Goal: Task Accomplishment & Management: Use online tool/utility

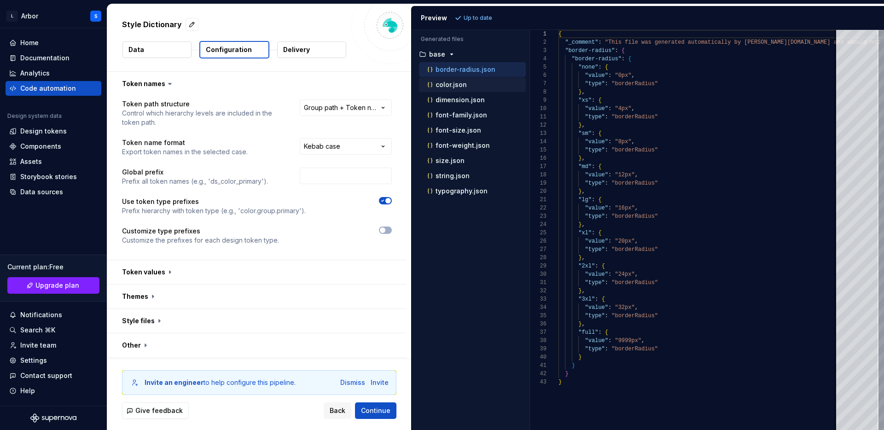
click at [470, 81] on div "color.json" at bounding box center [476, 84] width 100 height 9
type textarea "**********"
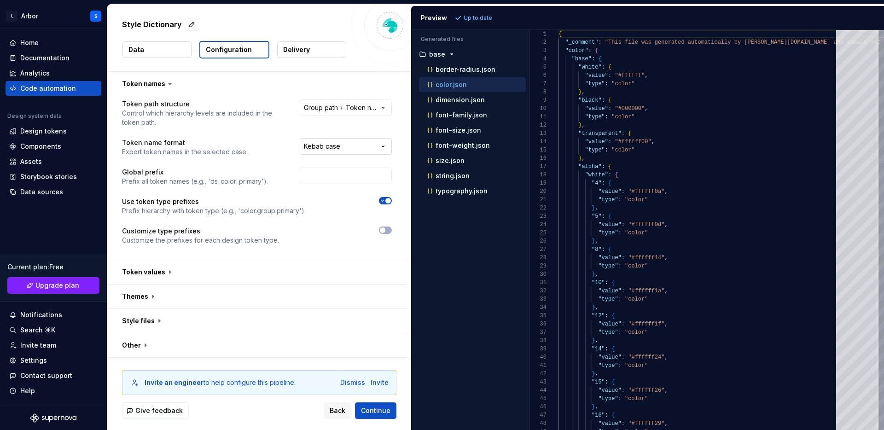
click at [344, 140] on html "**********" at bounding box center [442, 215] width 884 height 430
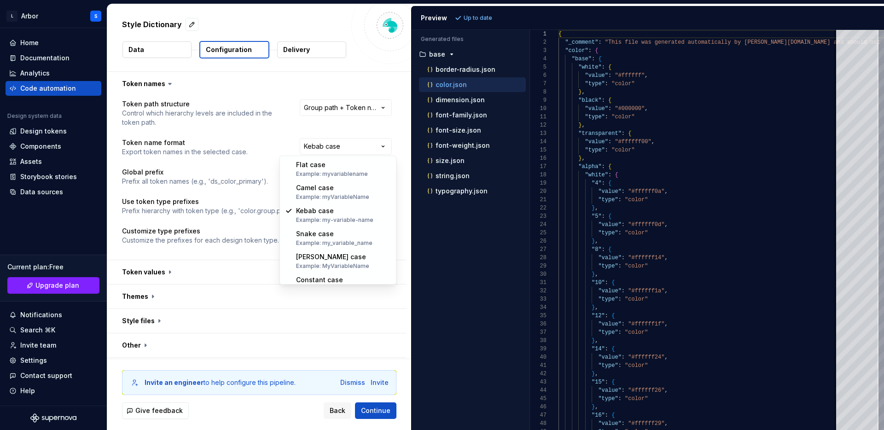
click at [326, 131] on html "**********" at bounding box center [442, 215] width 884 height 430
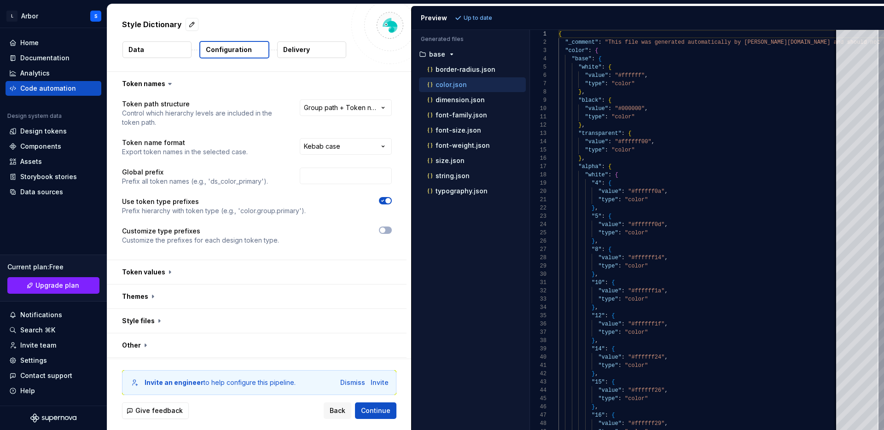
click at [321, 49] on button "Delivery" at bounding box center [311, 49] width 69 height 17
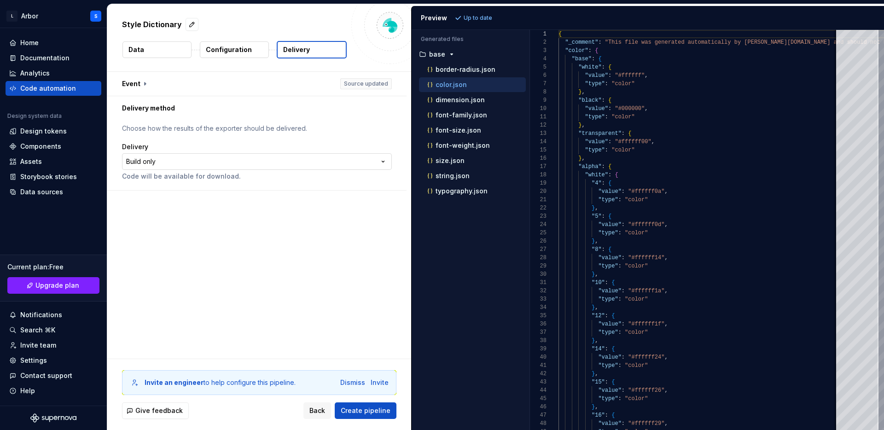
click at [199, 161] on html "**********" at bounding box center [442, 215] width 884 height 430
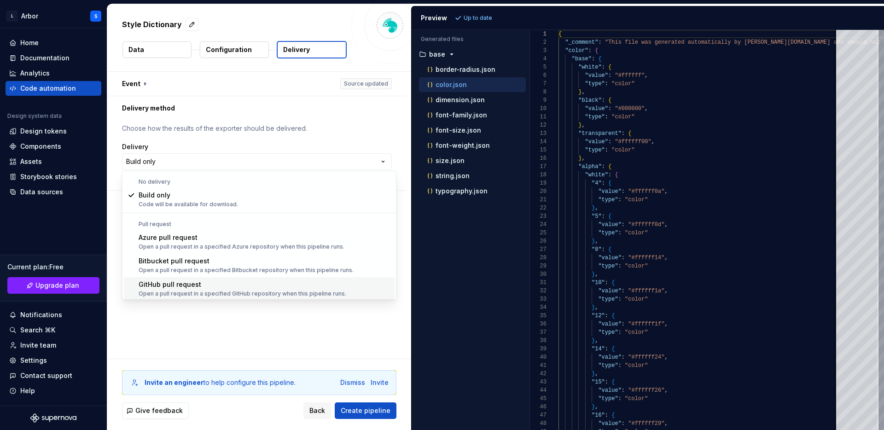
scroll to position [26, 0]
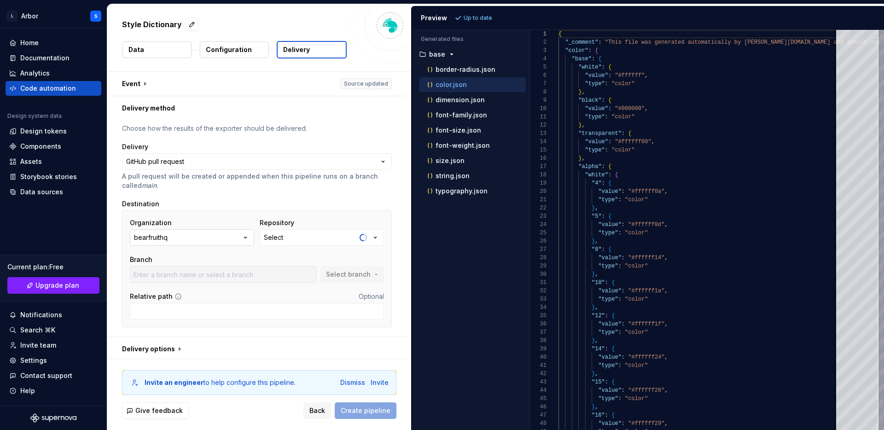
click at [249, 240] on icon "button" at bounding box center [245, 237] width 9 height 9
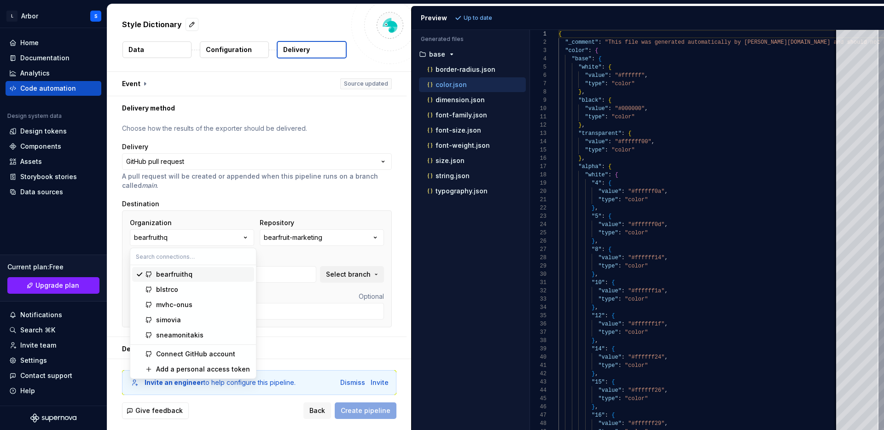
type input "main"
click at [213, 292] on div "blstrco" at bounding box center [203, 289] width 94 height 9
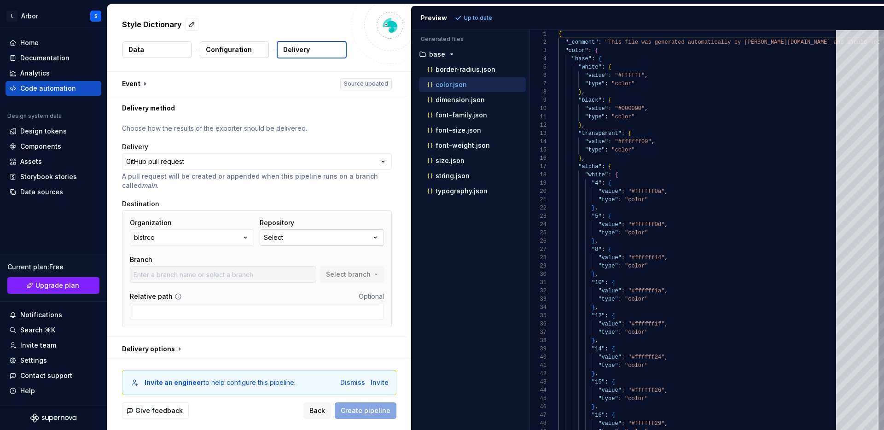
click at [315, 237] on button "Select" at bounding box center [322, 237] width 124 height 17
click at [388, 259] on span "Fetch latest" at bounding box center [387, 256] width 32 height 7
click at [271, 260] on input "text" at bounding box center [311, 256] width 97 height 17
type input "arbor"
click at [318, 215] on div "Organization blstrco Repository Select Branch Select branch Relative path Optio…" at bounding box center [257, 268] width 270 height 117
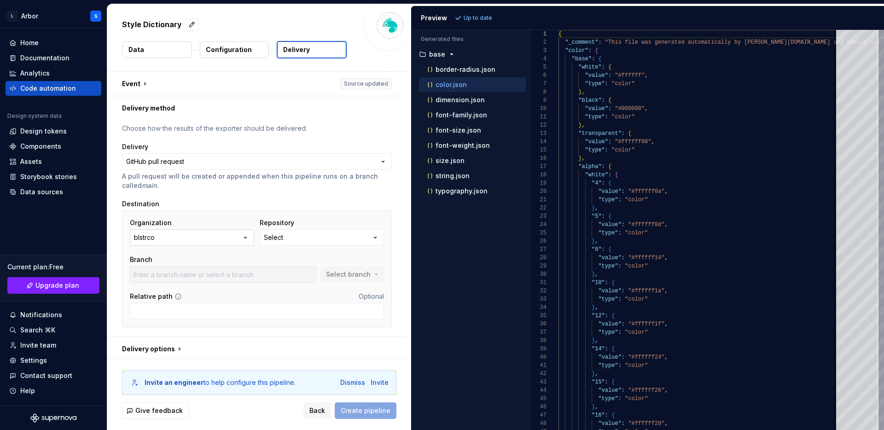
click at [199, 239] on button "blstrco" at bounding box center [192, 237] width 124 height 17
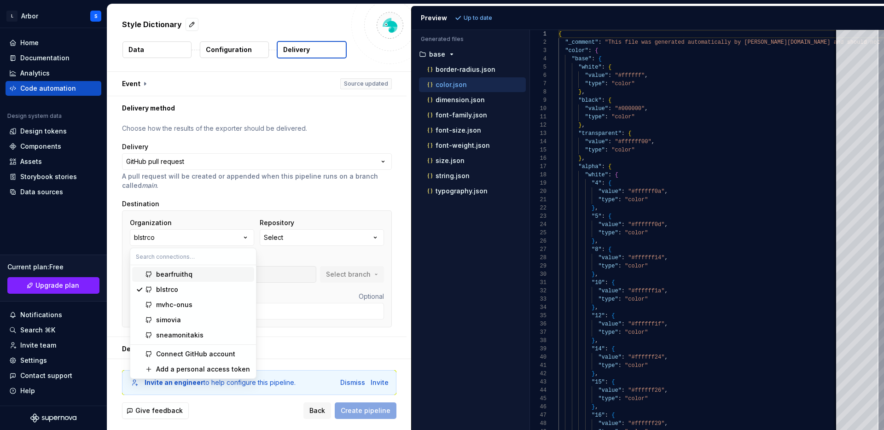
click at [330, 202] on div "Destination" at bounding box center [257, 203] width 270 height 9
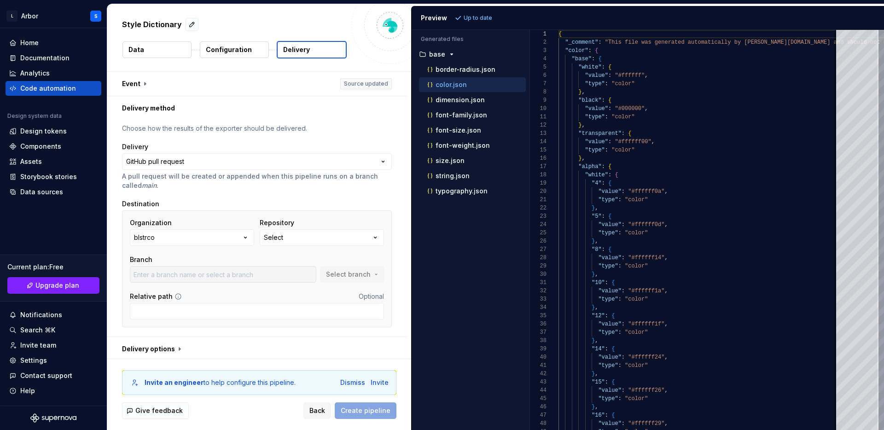
click at [285, 247] on div "Organization blstrco Repository Select Branch Select branch" at bounding box center [257, 250] width 254 height 64
click at [283, 235] on div "Select" at bounding box center [273, 237] width 19 height 9
click at [306, 270] on div "No repositories found." at bounding box center [335, 275] width 143 height 17
click at [314, 187] on p "A pull request will be created or appended when this pipeline runs on a branch …" at bounding box center [257, 181] width 270 height 18
